Goal: Transaction & Acquisition: Purchase product/service

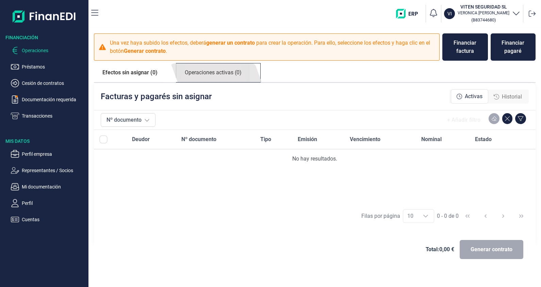
click at [226, 73] on link "Operaciones activas (0)" at bounding box center [213, 72] width 74 height 19
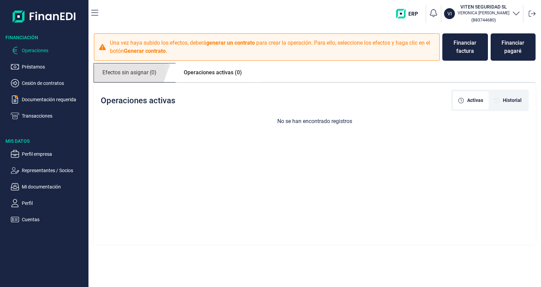
click at [126, 67] on link "Efectos sin asignar (0)" at bounding box center [129, 72] width 71 height 19
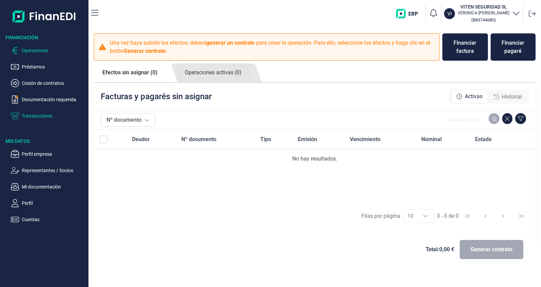
click at [34, 117] on p "Transacciones" at bounding box center [54, 116] width 64 height 8
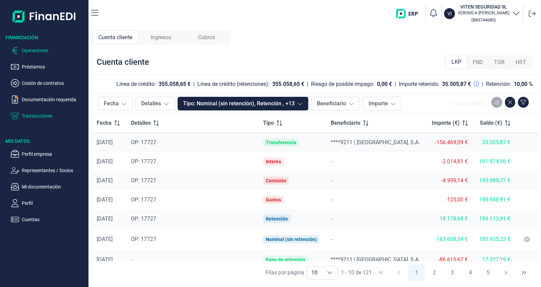
click at [32, 48] on p "Operaciones" at bounding box center [54, 50] width 64 height 8
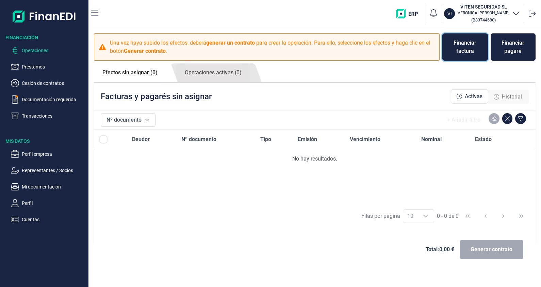
click at [464, 46] on div "Financiar factura" at bounding box center [465, 47] width 34 height 16
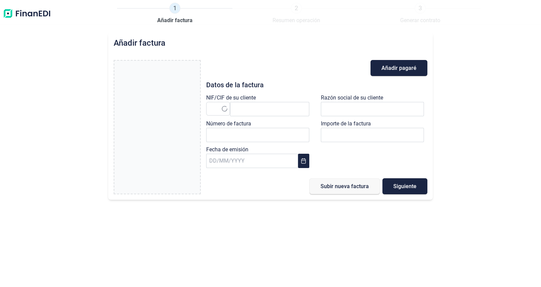
type input "0,00 €"
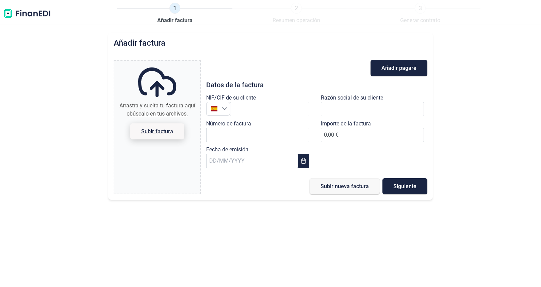
click at [165, 130] on span "Subir factura" at bounding box center [157, 131] width 32 height 5
click at [165, 63] on input "Arrastra y suelta tu factura aquí o búscalo en tus archivos. Subir factura" at bounding box center [157, 62] width 86 height 2
type input "C:\fakepath\factura (14).pdf"
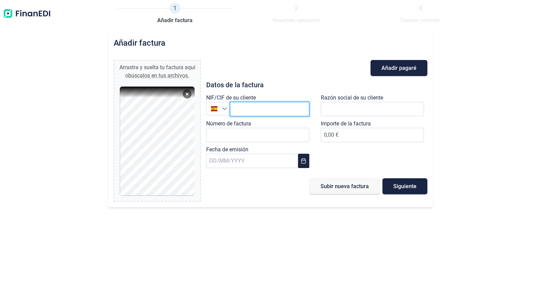
click at [240, 109] on input "text" at bounding box center [269, 109] width 79 height 14
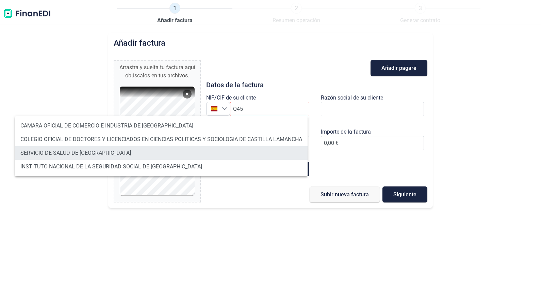
click at [107, 154] on li "SERVICIO DE SALUD DE [GEOGRAPHIC_DATA]" at bounding box center [161, 153] width 293 height 14
type input "Q4500146H"
type input "SERVICIO DE SALUD DE [GEOGRAPHIC_DATA]"
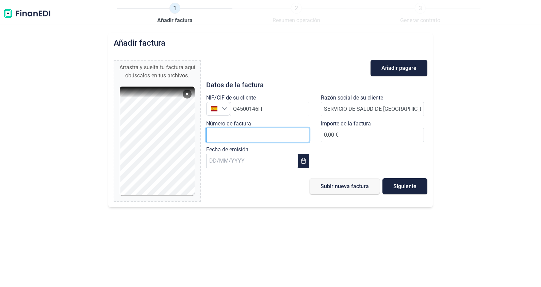
drag, startPoint x: 257, startPoint y: 135, endPoint x: 264, endPoint y: 135, distance: 6.8
click at [258, 135] on input "Número de factura" at bounding box center [257, 135] width 103 height 14
type input "v"
type input "V0/511"
type input "86.645,67 €"
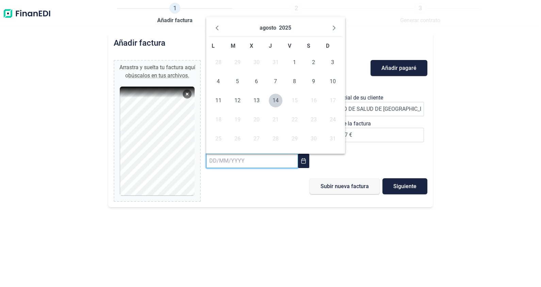
click at [249, 163] on input "text" at bounding box center [252, 161] width 92 height 14
click at [216, 28] on icon "Previous Month" at bounding box center [217, 28] width 3 height 5
click at [278, 136] on span "31" at bounding box center [276, 139] width 14 height 14
type input "[DATE]"
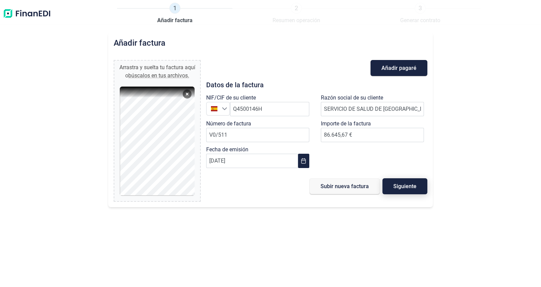
click at [403, 186] on span "Siguiente" at bounding box center [405, 186] width 23 height 5
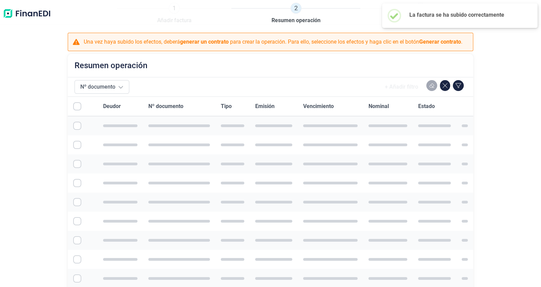
checkbox input "true"
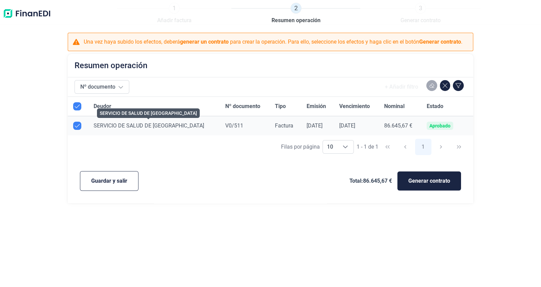
click at [128, 123] on span "SERVICIO DE SALUD DE [GEOGRAPHIC_DATA]" at bounding box center [149, 125] width 111 height 6
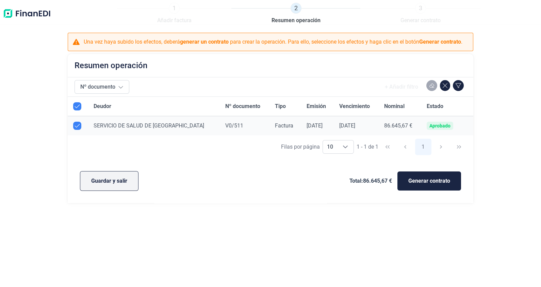
click at [130, 178] on button "Guardar y salir" at bounding box center [109, 181] width 59 height 20
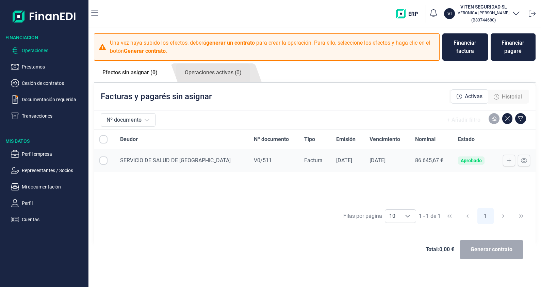
checkbox input "true"
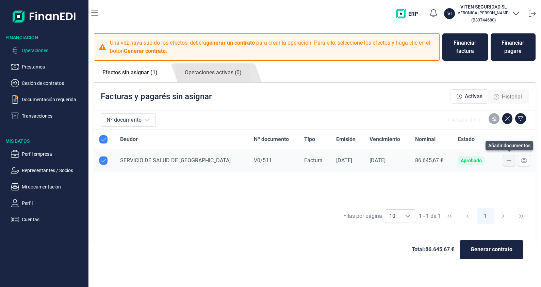
click at [510, 158] on icon at bounding box center [509, 160] width 5 height 5
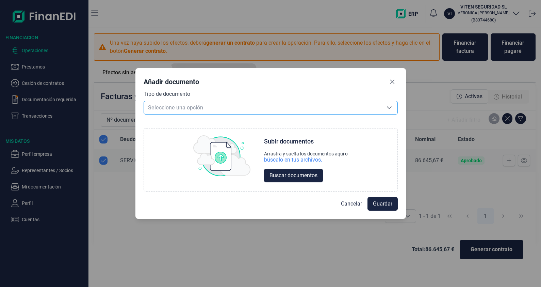
click at [265, 104] on span "Seleccione una opción" at bounding box center [262, 107] width 237 height 13
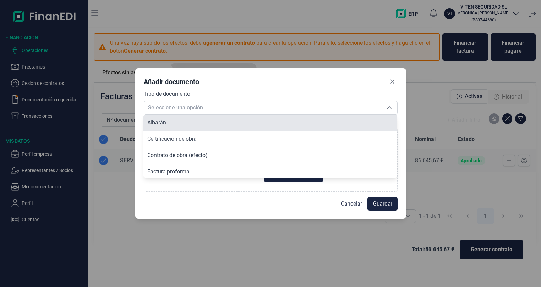
click at [395, 115] on li "Albarán" at bounding box center [270, 122] width 254 height 16
type input "Albarán"
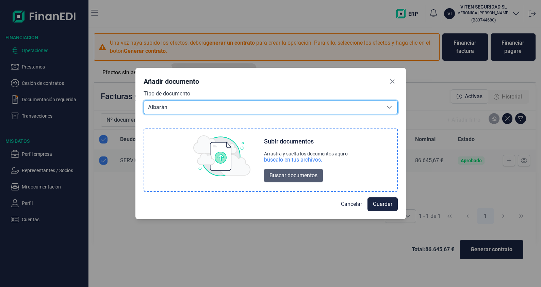
click at [292, 176] on span "Buscar documentos" at bounding box center [294, 175] width 48 height 8
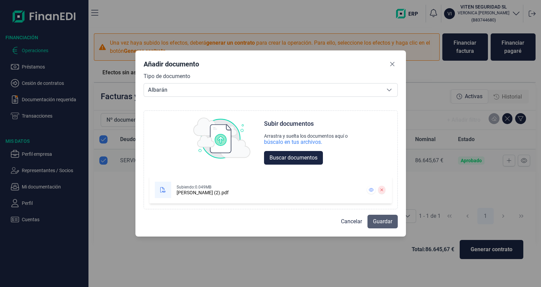
click at [387, 221] on span "Guardar" at bounding box center [382, 221] width 19 height 8
